Goal: Task Accomplishment & Management: Manage account settings

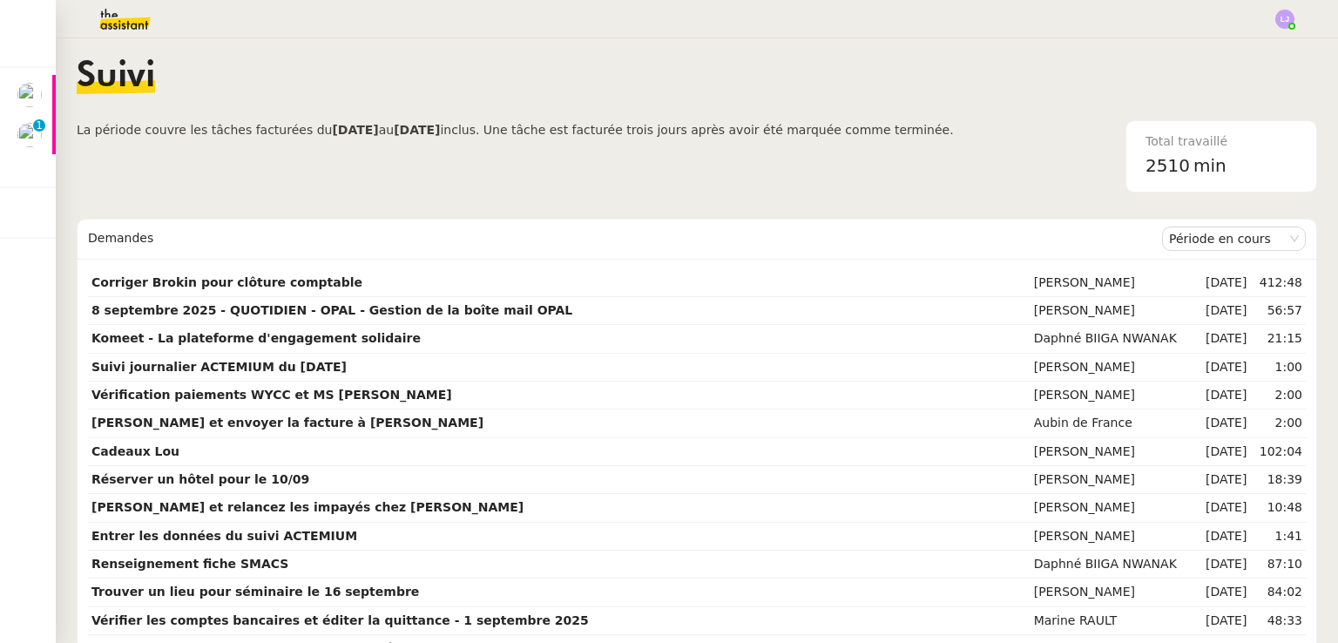
click at [578, 199] on nz-content "Suivi La période couvre les tâches facturées du [DATE] au [DATE] inclus. Une tâ…" at bounding box center [697, 340] width 1240 height 605
click at [139, 18] on img at bounding box center [111, 19] width 135 height 38
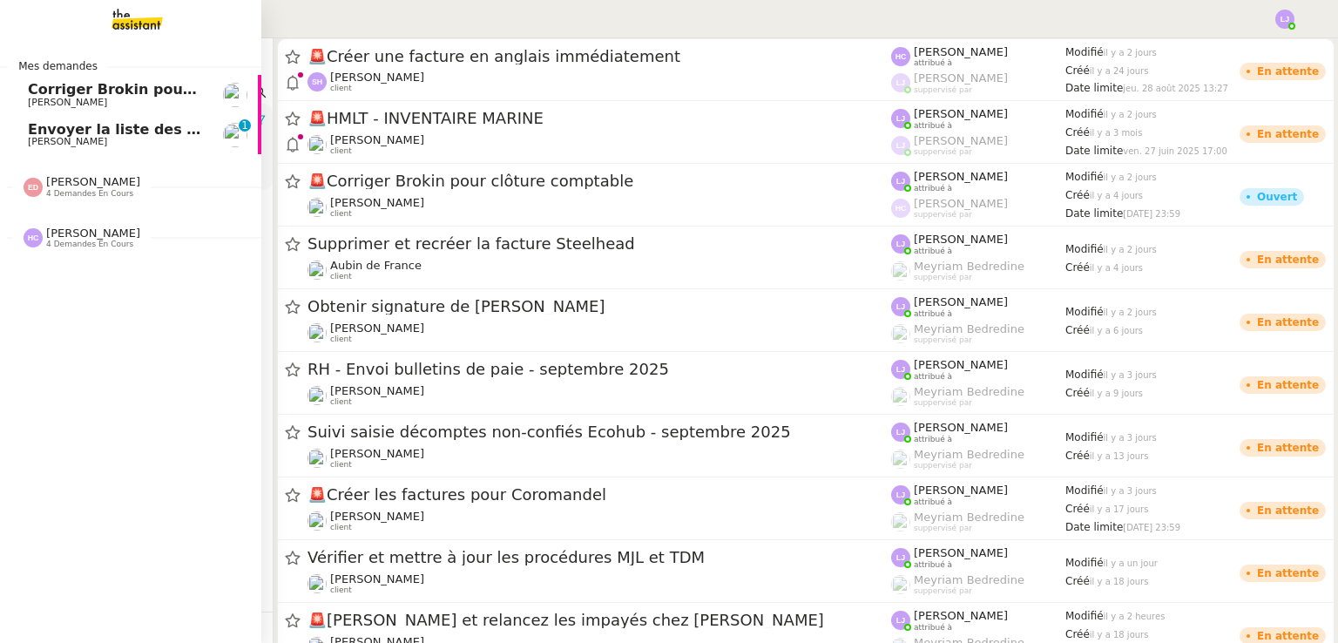
click at [71, 131] on span "Envoyer la liste des clients et assureurs" at bounding box center [185, 129] width 314 height 17
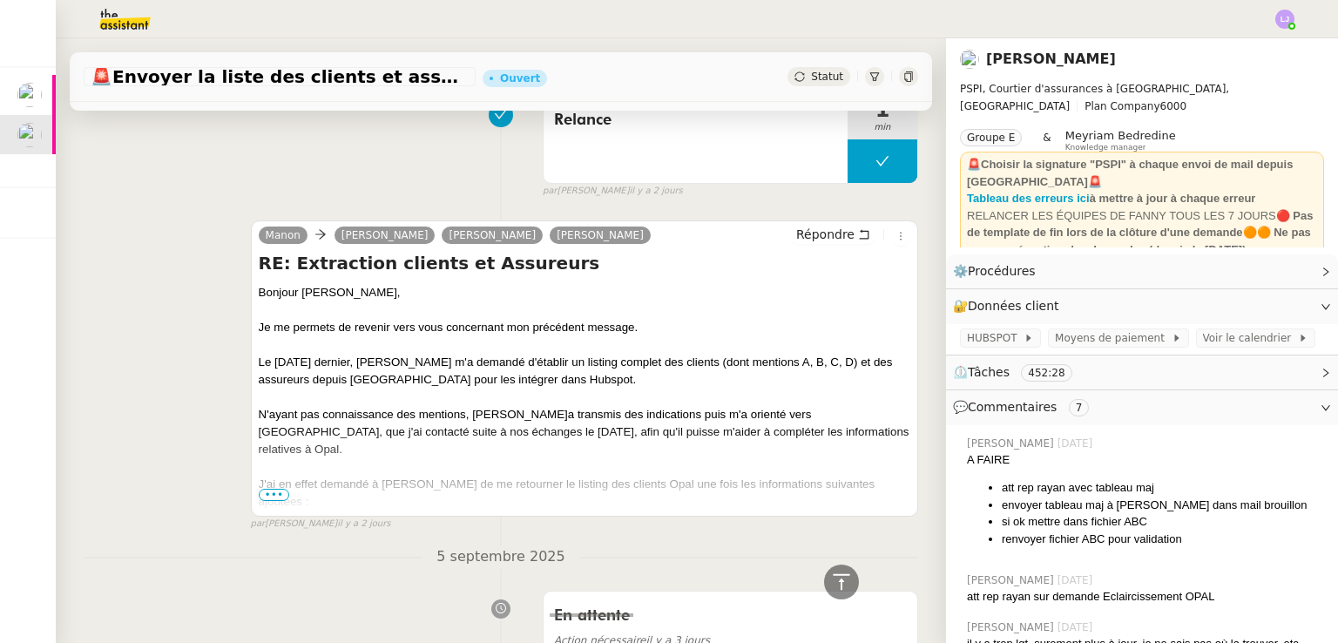
scroll to position [718, 0]
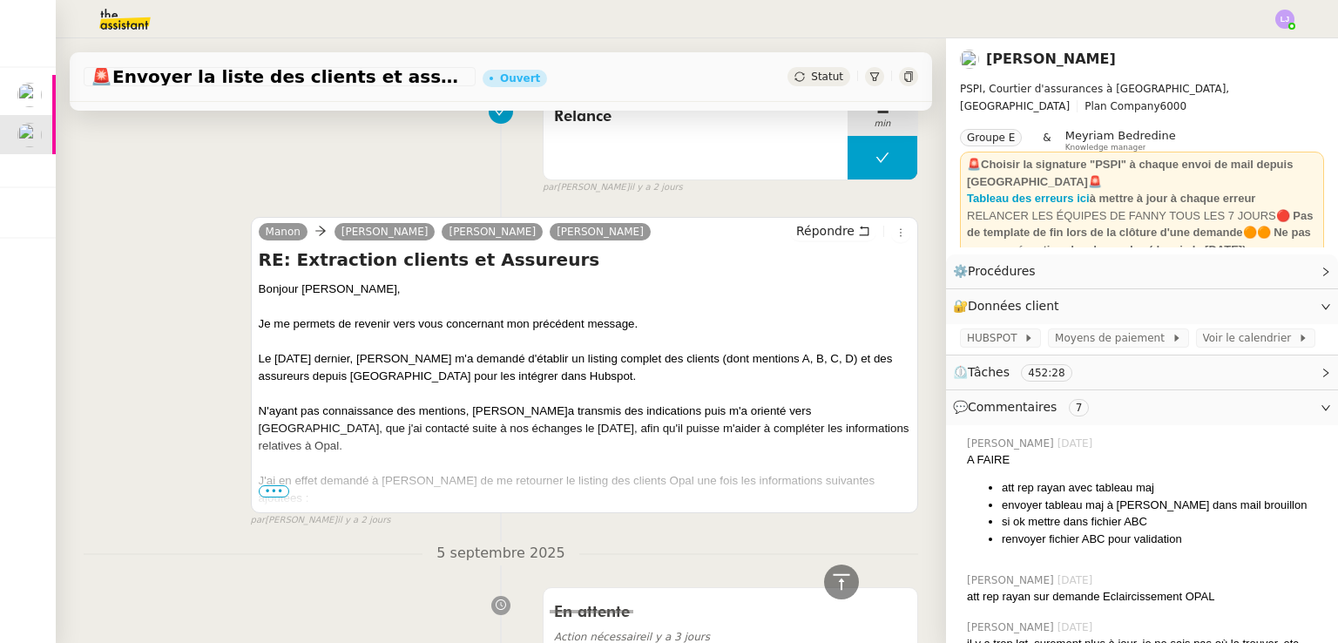
click at [266, 489] on span "•••" at bounding box center [274, 491] width 31 height 12
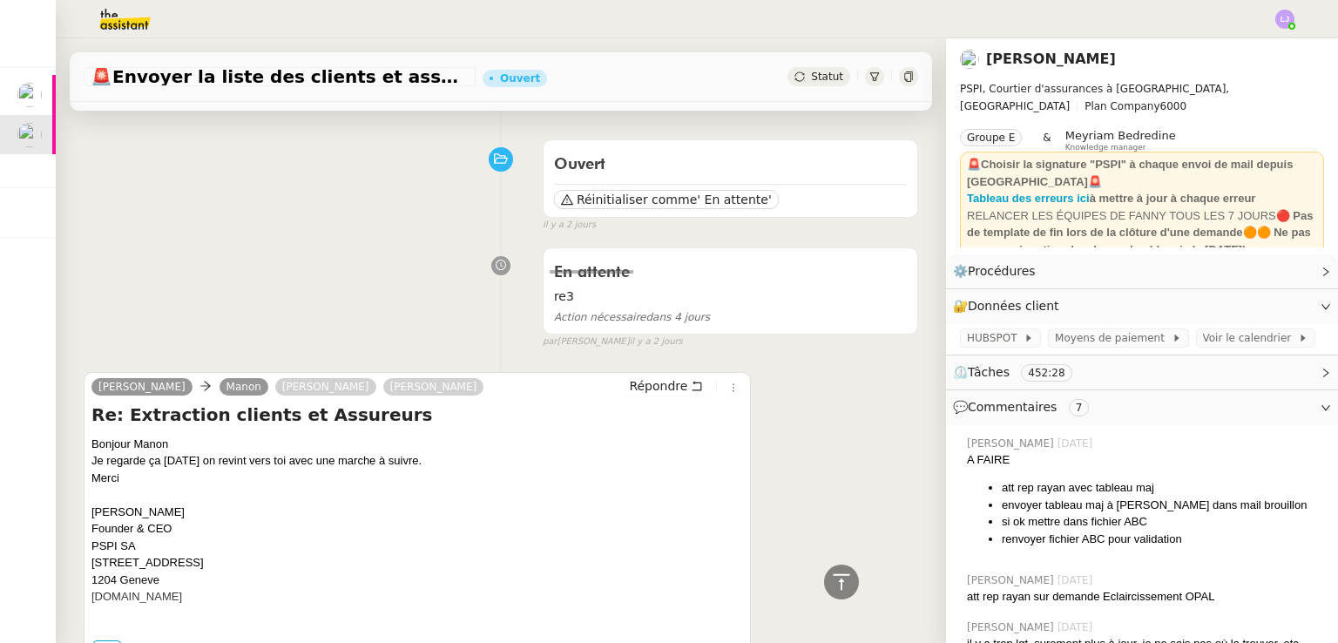
scroll to position [75, 0]
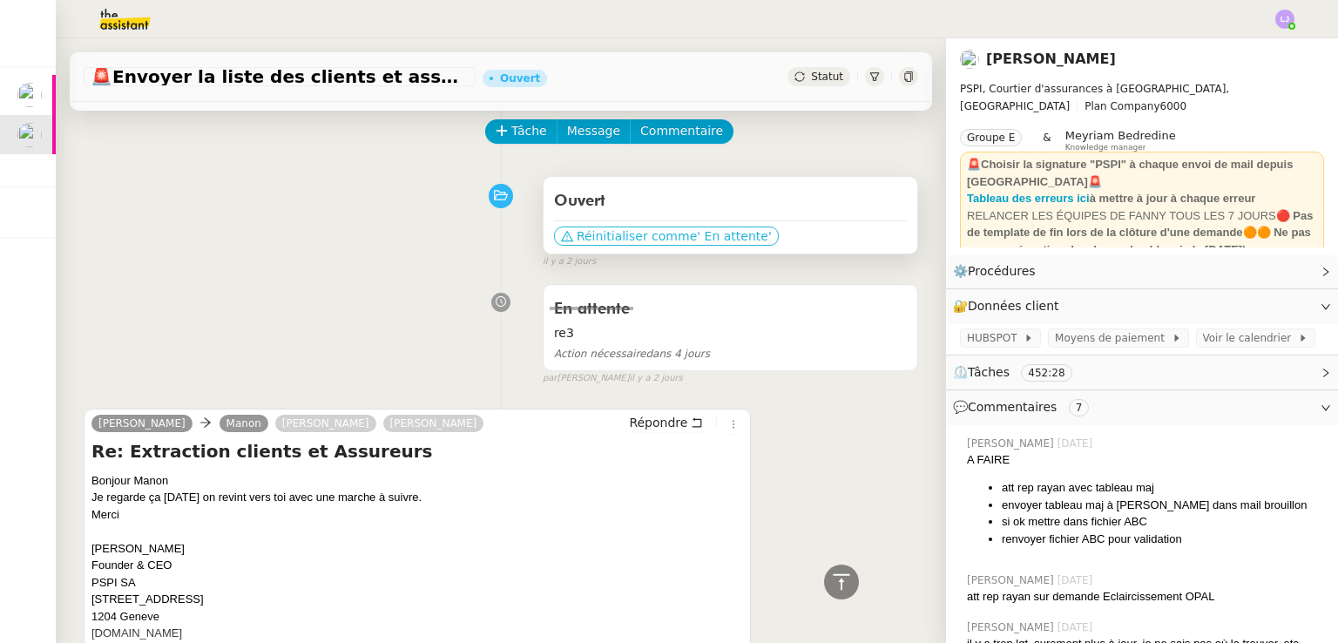
click at [697, 245] on span "' En attente'" at bounding box center [734, 235] width 74 height 17
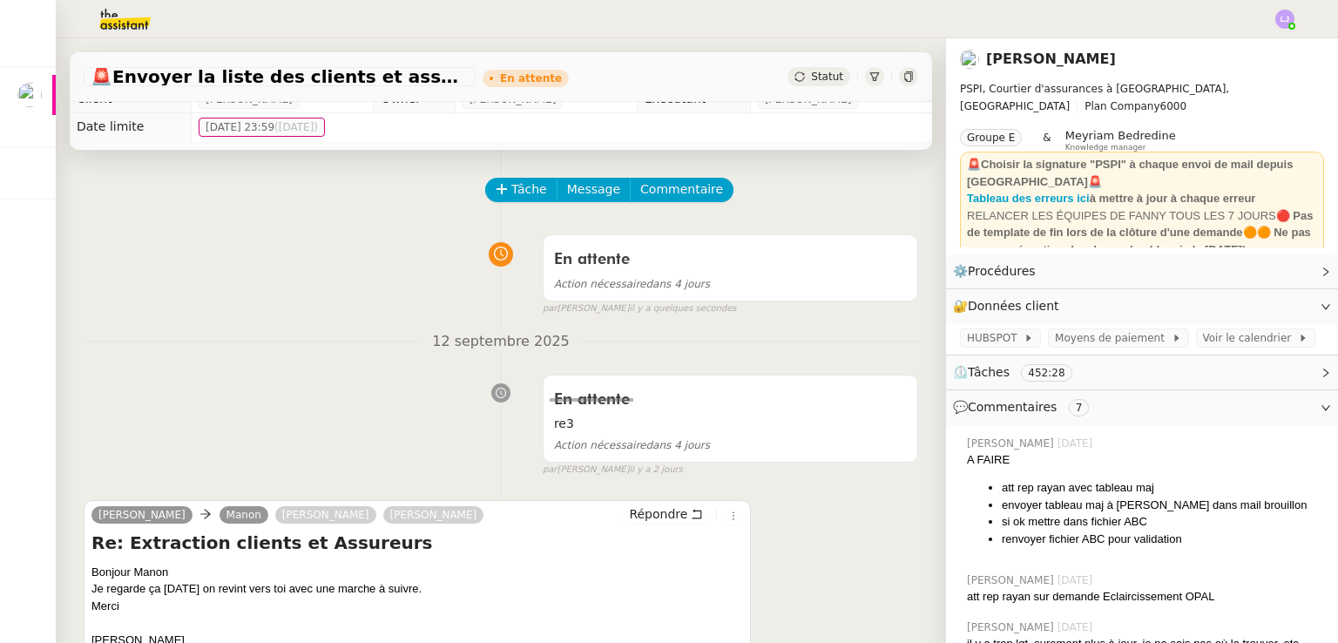
click at [159, 209] on div "Tâche Message Commentaire" at bounding box center [501, 199] width 835 height 42
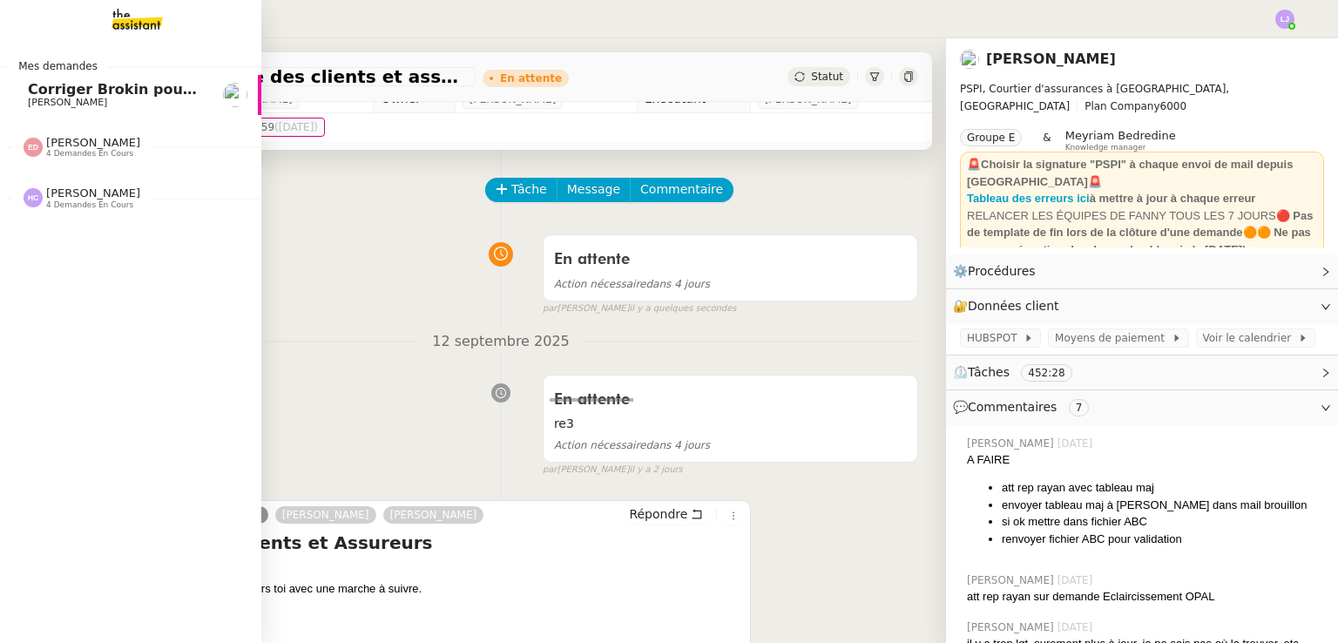
click at [41, 96] on span "Corriger Brokin pour clôture comptable" at bounding box center [182, 89] width 309 height 17
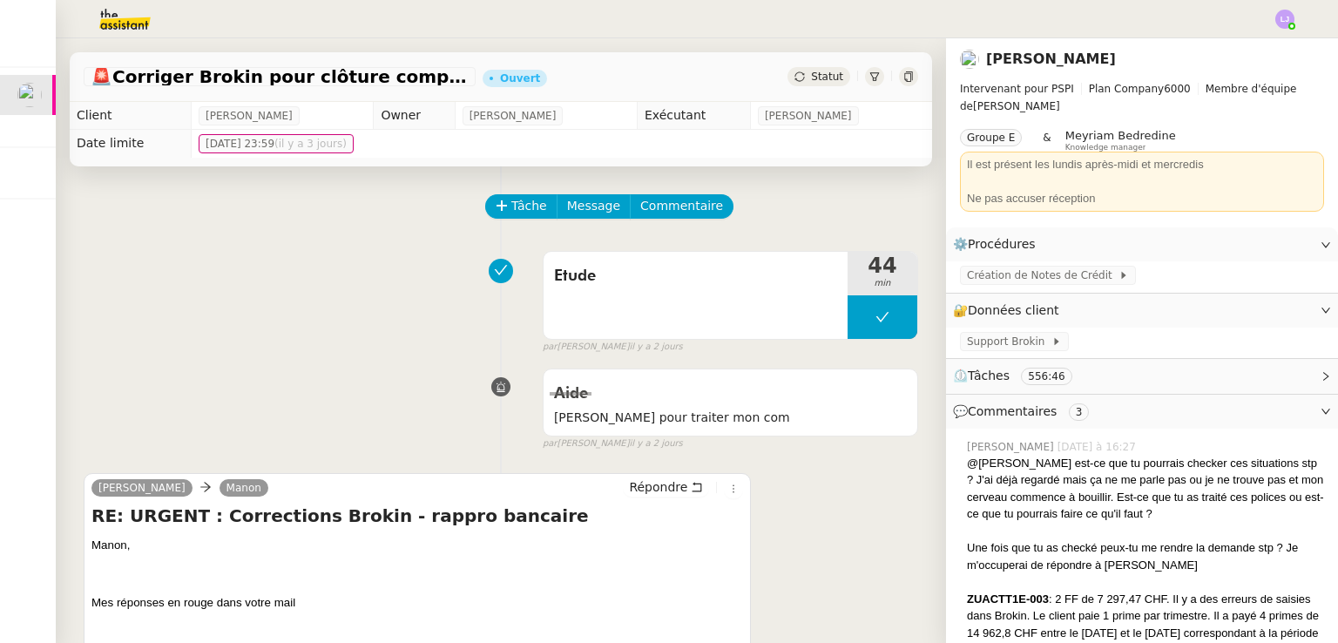
click at [132, 32] on img at bounding box center [111, 19] width 135 height 38
